Goal: Transaction & Acquisition: Subscribe to service/newsletter

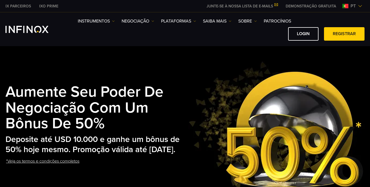
click at [126, 63] on div "Aumente seu poder de negociação com um bônus de 50% Deposite até USD 10.000 e g…" at bounding box center [184, 127] width 359 height 134
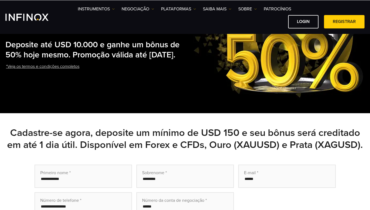
scroll to position [110, 0]
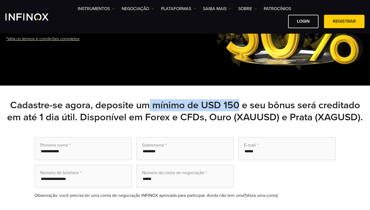
drag, startPoint x: 147, startPoint y: 106, endPoint x: 240, endPoint y: 106, distance: 93.7
click at [239, 106] on h2 "Cadastre-se agora, deposite um mínimo de USD 150 e seu bônus será creditado em …" at bounding box center [184, 111] width 359 height 24
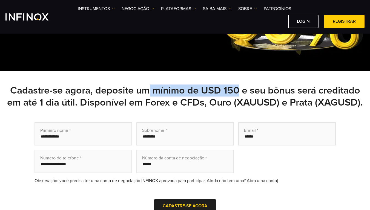
scroll to position [137, 0]
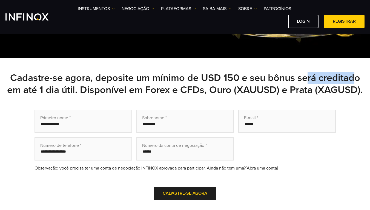
drag, startPoint x: 308, startPoint y: 75, endPoint x: 348, endPoint y: 76, distance: 39.7
click at [357, 76] on h2 "Cadastre-se agora, deposite um mínimo de USD 150 e seu bônus será creditado em …" at bounding box center [184, 84] width 359 height 24
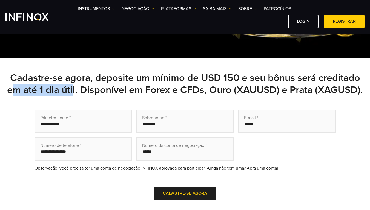
drag, startPoint x: 25, startPoint y: 90, endPoint x: 72, endPoint y: 91, distance: 46.3
click at [72, 91] on h2 "Cadastre-se agora, deposite um mínimo de USD 150 e seu bônus será creditado em …" at bounding box center [184, 84] width 359 height 24
click at [87, 87] on h2 "Cadastre-se agora, deposite um mínimo de USD 150 e seu bônus será creditado em …" at bounding box center [184, 84] width 359 height 24
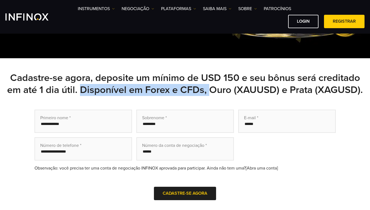
drag, startPoint x: 92, startPoint y: 89, endPoint x: 210, endPoint y: 91, distance: 117.8
click at [210, 91] on h2 "Cadastre-se agora, deposite um mínimo de USD 150 e seu bônus será creditado em …" at bounding box center [184, 84] width 359 height 24
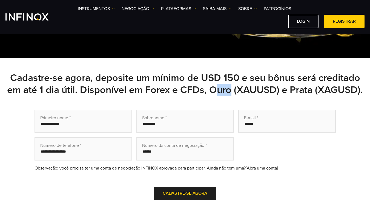
drag, startPoint x: 222, startPoint y: 90, endPoint x: 235, endPoint y: 91, distance: 13.5
click at [231, 90] on h2 "Cadastre-se agora, deposite um mínimo de USD 150 e seu bônus será creditado em …" at bounding box center [184, 84] width 359 height 24
drag, startPoint x: 296, startPoint y: 88, endPoint x: 328, endPoint y: 87, distance: 31.8
click at [328, 87] on h2 "Cadastre-se agora, deposite um mínimo de USD 150 e seu bônus será creditado em …" at bounding box center [184, 84] width 359 height 24
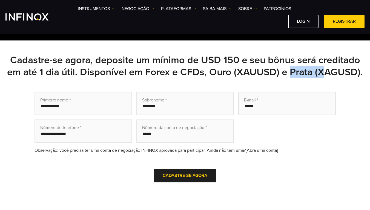
scroll to position [164, 0]
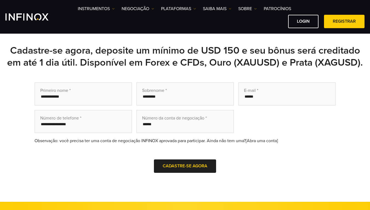
click at [25, 88] on div "Primeiro nome * Sobrenome * E-mail * Número de telefone * Número da conta de ne…" at bounding box center [184, 135] width 359 height 106
click at [66, 96] on input "text" at bounding box center [84, 93] width 98 height 23
click at [21, 95] on div "Primeiro nome * Sobrenome * E-mail * Número de telefone * Número da conta de ne…" at bounding box center [184, 135] width 359 height 106
drag, startPoint x: 141, startPoint y: 89, endPoint x: 174, endPoint y: 87, distance: 32.9
click at [174, 87] on input "text" at bounding box center [185, 93] width 98 height 23
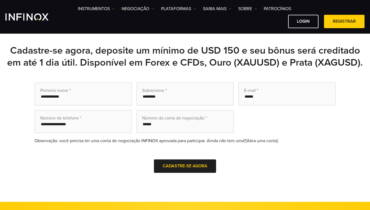
drag, startPoint x: 120, startPoint y: 121, endPoint x: 125, endPoint y: 118, distance: 5.6
click at [122, 120] on input "tel" at bounding box center [84, 121] width 98 height 23
click at [73, 95] on input "text" at bounding box center [84, 93] width 98 height 23
click at [189, 92] on input "text" at bounding box center [185, 93] width 98 height 23
click at [259, 98] on input "email" at bounding box center [287, 93] width 98 height 23
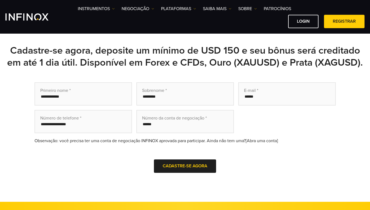
click at [64, 121] on input "tel" at bounding box center [84, 121] width 98 height 23
click at [151, 126] on input "text" at bounding box center [185, 121] width 98 height 23
click at [152, 124] on input "text" at bounding box center [185, 121] width 98 height 23
drag, startPoint x: 88, startPoint y: 167, endPoint x: 89, endPoint y: 153, distance: 13.2
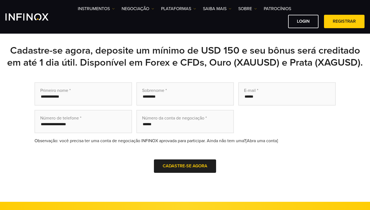
click at [88, 166] on div "Cadastre-se agora" at bounding box center [185, 166] width 301 height 13
click at [67, 97] on input "text" at bounding box center [84, 93] width 98 height 23
click at [42, 75] on div "Cadastre-se agora, deposite um mínimo de USD 150 e seu bônus será creditado em …" at bounding box center [184, 117] width 359 height 144
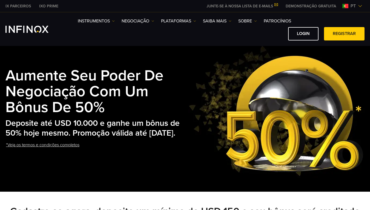
scroll to position [27, 0]
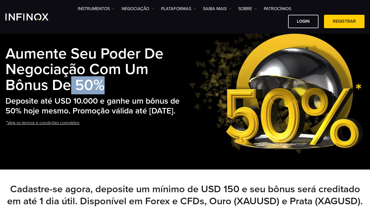
drag, startPoint x: 72, startPoint y: 77, endPoint x: 110, endPoint y: 78, distance: 37.5
click at [110, 78] on h1 "Aumente seu poder de negociação com um bônus de 50%" at bounding box center [96, 69] width 183 height 47
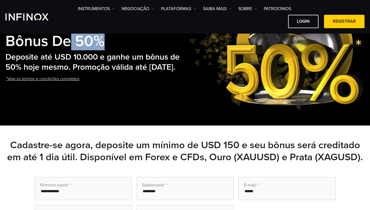
scroll to position [82, 0]
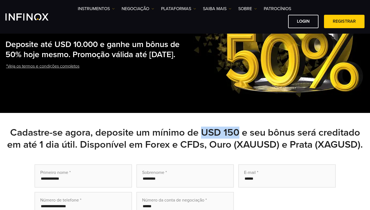
drag, startPoint x: 204, startPoint y: 131, endPoint x: 240, endPoint y: 131, distance: 36.4
click at [240, 131] on h2 "Cadastre-se agora, deposite um mínimo de USD 150 e seu bônus será creditado em …" at bounding box center [184, 139] width 359 height 24
click at [225, 136] on h2 "Cadastre-se agora, deposite um mínimo de USD 150 e seu bônus será creditado em …" at bounding box center [184, 139] width 359 height 24
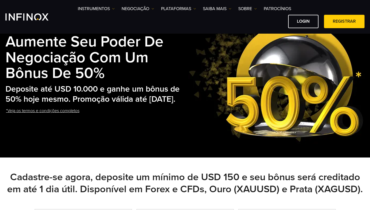
scroll to position [0, 0]
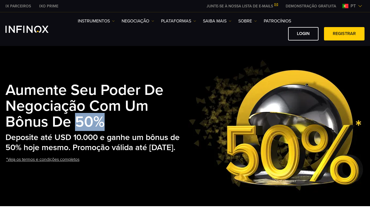
drag, startPoint x: 110, startPoint y: 119, endPoint x: 75, endPoint y: 113, distance: 35.3
click at [75, 113] on h1 "Aumente seu poder de negociação com um bônus de 50%" at bounding box center [96, 106] width 183 height 47
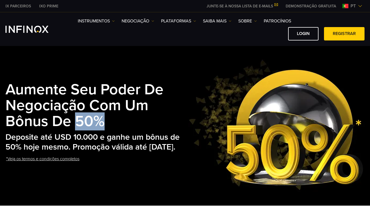
click at [38, 28] on img "INFINOX Logo" at bounding box center [26, 29] width 43 height 7
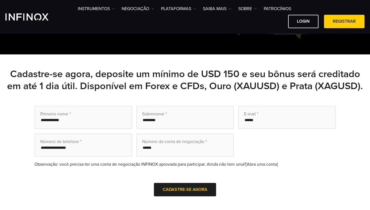
scroll to position [164, 0]
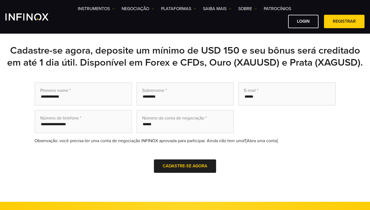
click at [65, 96] on input "text" at bounding box center [84, 93] width 98 height 23
drag, startPoint x: 145, startPoint y: 98, endPoint x: 169, endPoint y: 98, distance: 24.4
click at [169, 98] on input "text" at bounding box center [185, 93] width 98 height 23
click at [166, 97] on input "text" at bounding box center [185, 93] width 98 height 23
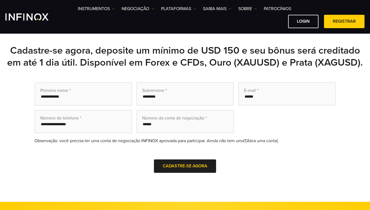
click at [256, 98] on input "email" at bounding box center [287, 93] width 98 height 23
drag, startPoint x: 245, startPoint y: 96, endPoint x: 271, endPoint y: 96, distance: 26.0
click at [271, 96] on input "email" at bounding box center [287, 93] width 98 height 23
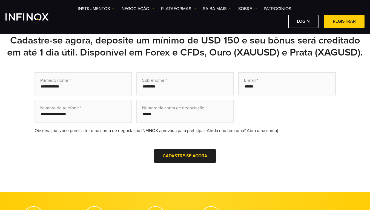
scroll to position [137, 0]
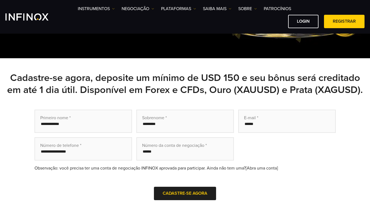
click at [70, 127] on input "text" at bounding box center [84, 121] width 98 height 23
click at [151, 127] on input "text" at bounding box center [185, 121] width 98 height 23
click at [277, 127] on input "email" at bounding box center [287, 121] width 98 height 23
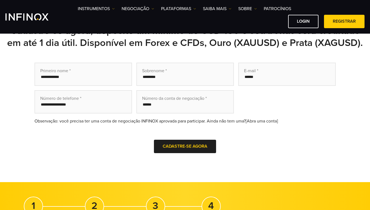
scroll to position [192, 0]
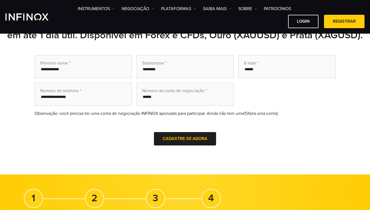
click at [80, 96] on input "tel" at bounding box center [84, 94] width 98 height 23
click at [79, 96] on input "tel" at bounding box center [84, 94] width 98 height 23
click at [165, 95] on input "text" at bounding box center [185, 94] width 98 height 23
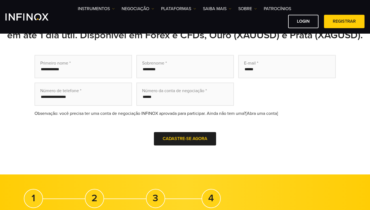
click at [157, 97] on input "text" at bounding box center [185, 94] width 98 height 23
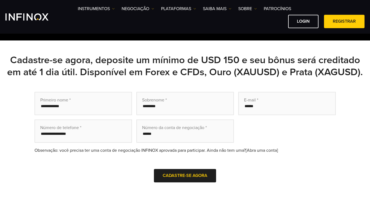
scroll to position [164, 0]
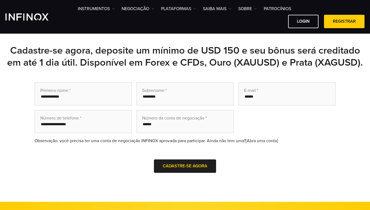
click at [168, 128] on input "text" at bounding box center [185, 121] width 98 height 23
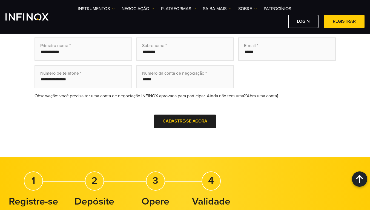
scroll to position [192, 0]
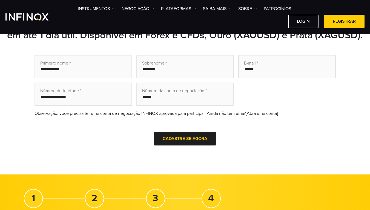
drag, startPoint x: 141, startPoint y: 98, endPoint x: 155, endPoint y: 95, distance: 13.9
click at [159, 96] on input "text" at bounding box center [185, 94] width 98 height 23
click at [144, 98] on input "text" at bounding box center [185, 94] width 98 height 23
click at [145, 98] on input "text" at bounding box center [185, 94] width 98 height 23
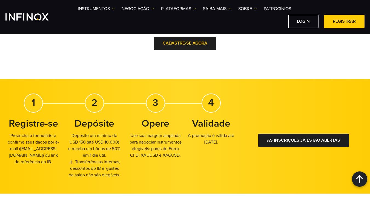
scroll to position [274, 0]
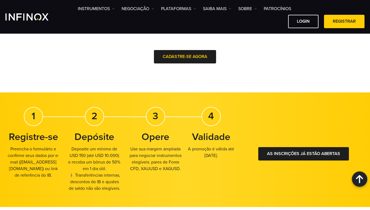
click at [26, 138] on strong "Registre-se" at bounding box center [33, 137] width 49 height 12
click at [56, 138] on strong "Registre-se" at bounding box center [33, 137] width 49 height 12
click at [56, 137] on strong "Registre-se" at bounding box center [33, 137] width 49 height 12
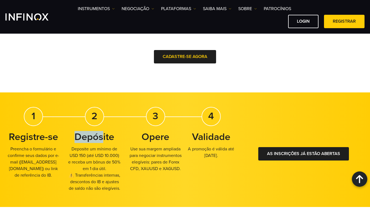
drag, startPoint x: 73, startPoint y: 136, endPoint x: 102, endPoint y: 135, distance: 29.1
click at [102, 135] on h3 "Depósite" at bounding box center [95, 137] width 56 height 12
click at [122, 137] on h3 "Depósite" at bounding box center [95, 137] width 56 height 12
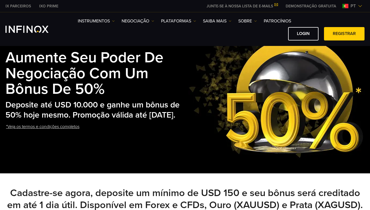
scroll to position [0, 0]
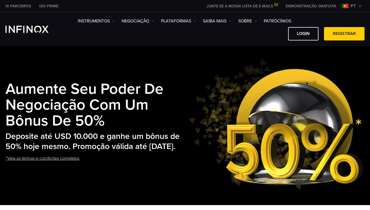
click at [29, 163] on link "*Veja os termos e condições completos" at bounding box center [42, 158] width 75 height 13
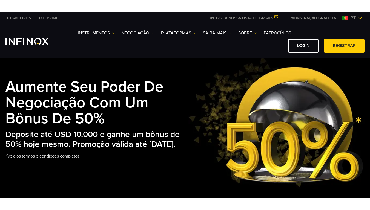
scroll to position [27, 0]
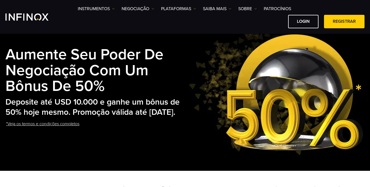
click at [190, 53] on img at bounding box center [276, 89] width 176 height 134
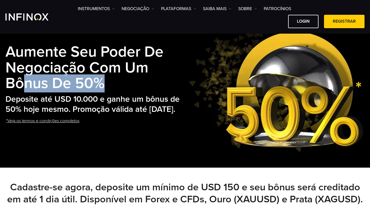
drag, startPoint x: 24, startPoint y: 84, endPoint x: 111, endPoint y: 81, distance: 87.5
click at [111, 81] on h1 "Aumente seu poder de negociação com um bônus de 50%" at bounding box center [96, 67] width 183 height 47
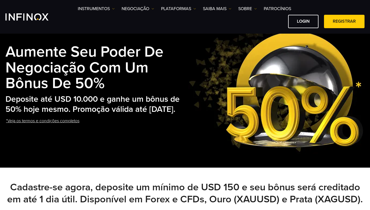
click at [121, 112] on h2 "Deposite até USD 10.000 e ganhe um bônus de 50% hoje mesmo. Promoção válida até…" at bounding box center [96, 105] width 183 height 20
drag, startPoint x: 74, startPoint y: 104, endPoint x: 80, endPoint y: 113, distance: 10.9
click at [80, 113] on h2 "Deposite até USD 10.000 e ganhe um bônus de 50% hoje mesmo. Promoção válida até…" at bounding box center [96, 105] width 183 height 20
click at [90, 113] on h2 "Deposite até USD 10.000 e ganhe um bônus de 50% hoje mesmo. Promoção válida até…" at bounding box center [96, 105] width 183 height 20
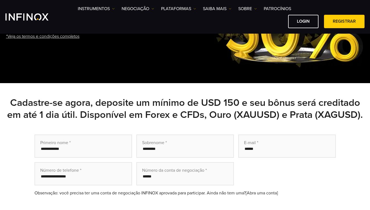
scroll to position [137, 0]
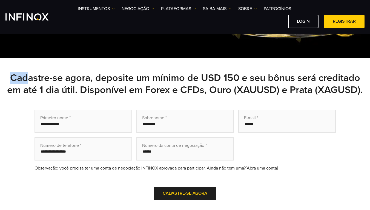
drag, startPoint x: 13, startPoint y: 77, endPoint x: 27, endPoint y: 78, distance: 14.5
click at [26, 78] on h2 "Cadastre-se agora, deposite um mínimo de USD 150 e seu bônus será creditado em …" at bounding box center [184, 84] width 359 height 24
click at [156, 86] on h2 "Cadastre-se agora, deposite um mínimo de USD 150 e seu bônus será creditado em …" at bounding box center [184, 84] width 359 height 24
drag, startPoint x: 38, startPoint y: 88, endPoint x: 78, endPoint y: 88, distance: 39.5
click at [78, 88] on h2 "Cadastre-se agora, deposite um mínimo de USD 150 e seu bônus será creditado em …" at bounding box center [184, 84] width 359 height 24
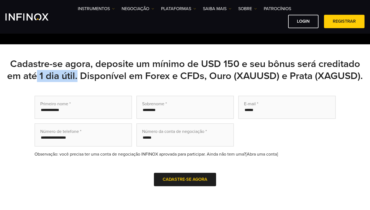
scroll to position [164, 0]
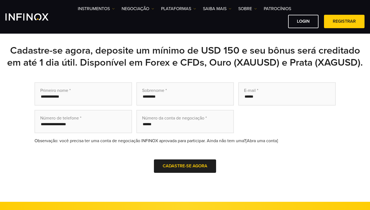
click at [54, 100] on input "text" at bounding box center [84, 93] width 98 height 23
click at [155, 98] on input "text" at bounding box center [185, 93] width 98 height 23
click at [59, 97] on input "text" at bounding box center [84, 93] width 98 height 23
click at [163, 96] on input "text" at bounding box center [185, 93] width 98 height 23
click at [251, 98] on input "email" at bounding box center [287, 93] width 98 height 23
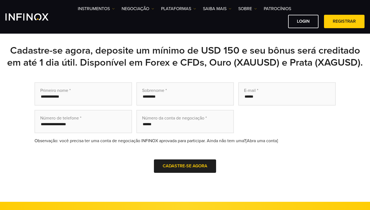
click at [63, 127] on input "tel" at bounding box center [84, 121] width 98 height 23
click at [159, 121] on input "text" at bounding box center [185, 121] width 98 height 23
click at [161, 126] on input "text" at bounding box center [185, 121] width 98 height 23
paste input "********"
type input "********"
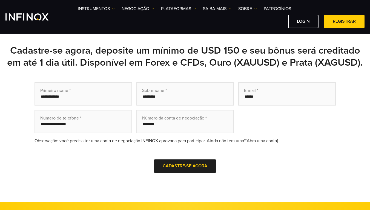
click at [238, 127] on form "Primeiro nome * Sobrenome * E-mail * Número de telefone * Número da conta de ne…" at bounding box center [185, 135] width 301 height 106
click at [64, 96] on input "text" at bounding box center [84, 93] width 98 height 23
click at [299, 104] on input "email" at bounding box center [287, 93] width 98 height 23
